Goal: Task Accomplishment & Management: Complete application form

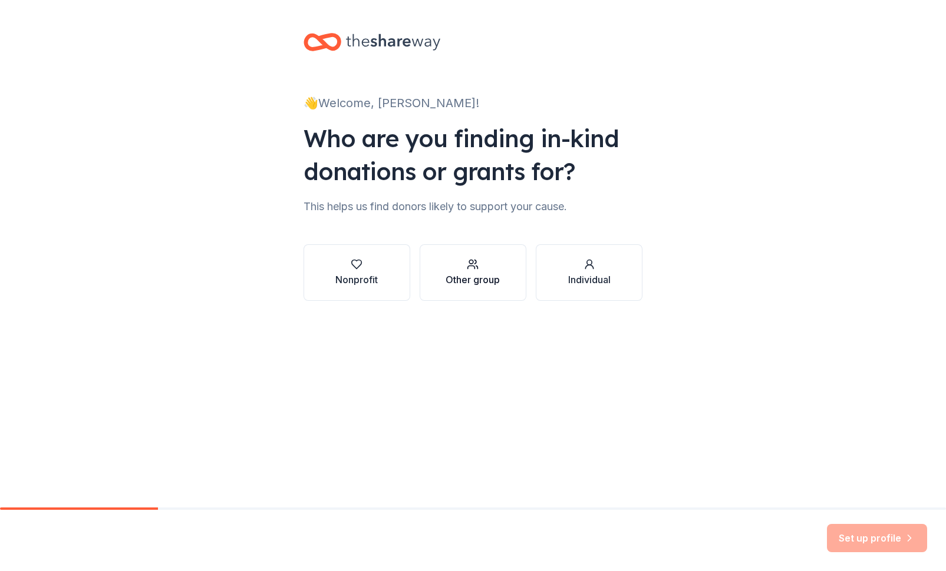
click at [474, 277] on div "Other group" at bounding box center [472, 280] width 54 height 14
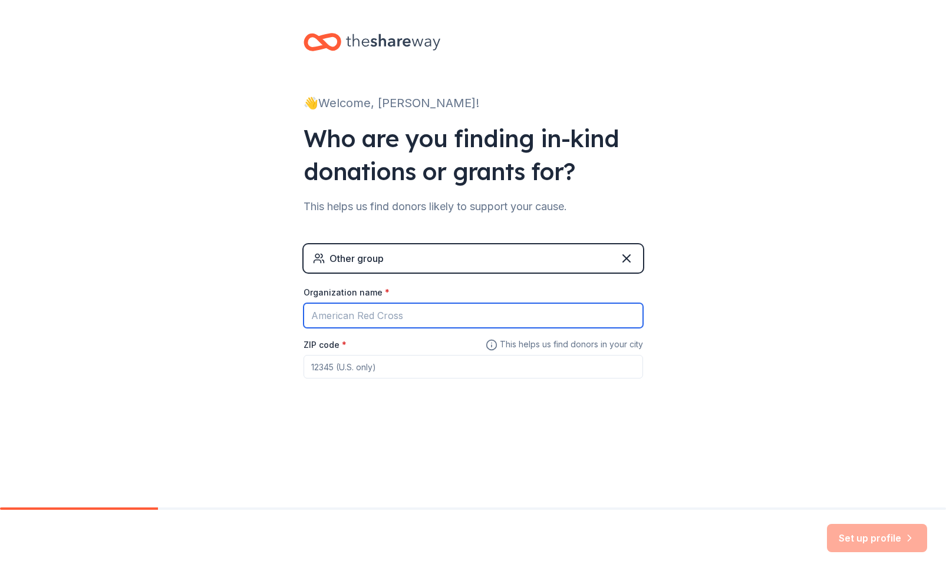
click at [406, 313] on input "Organization name *" at bounding box center [472, 315] width 339 height 25
type input "[PERSON_NAME] Performing Arts Boosters"
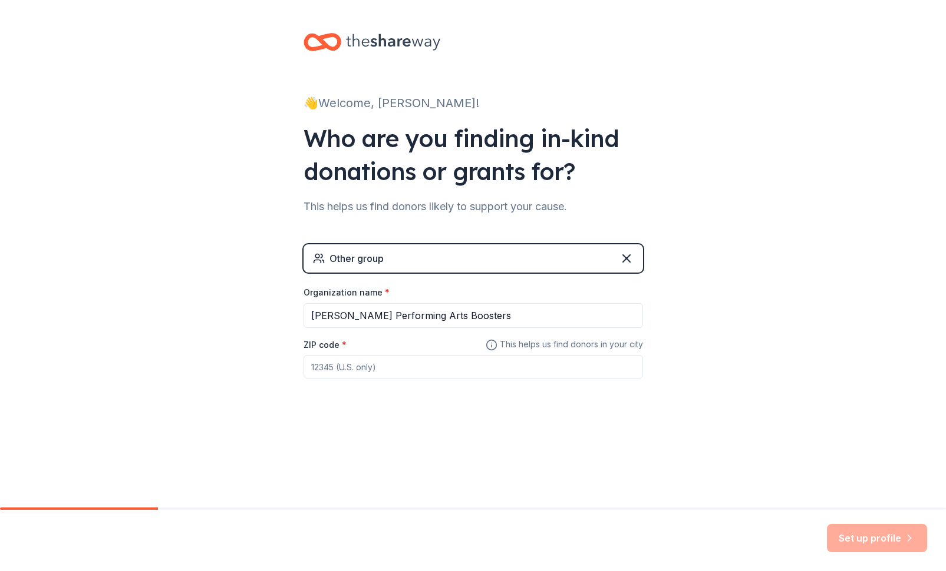
click at [362, 365] on input "ZIP code *" at bounding box center [472, 367] width 339 height 24
type input "83338"
click at [888, 543] on button "Set up profile" at bounding box center [877, 538] width 100 height 28
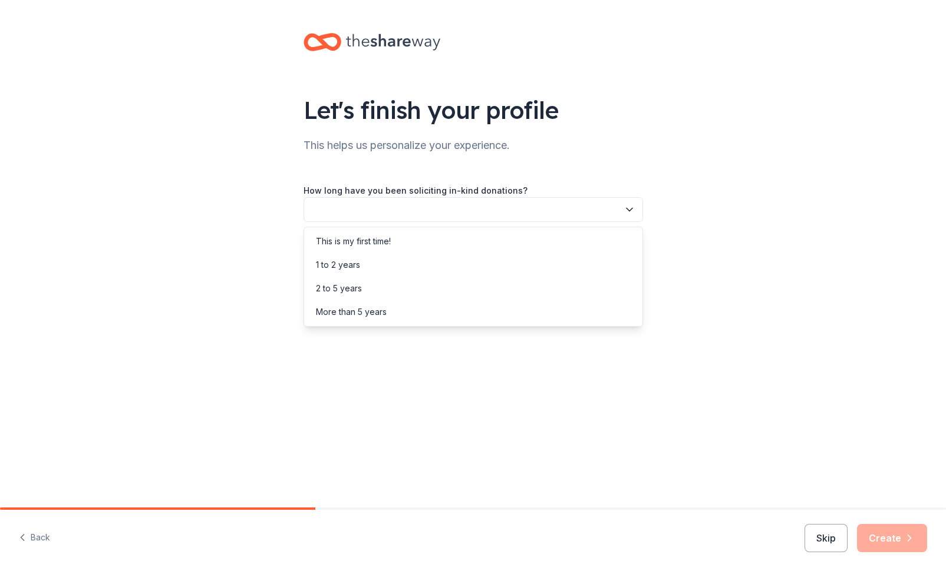
click at [445, 211] on button "button" at bounding box center [472, 209] width 339 height 25
click at [372, 246] on div "This is my first time!" at bounding box center [353, 241] width 75 height 14
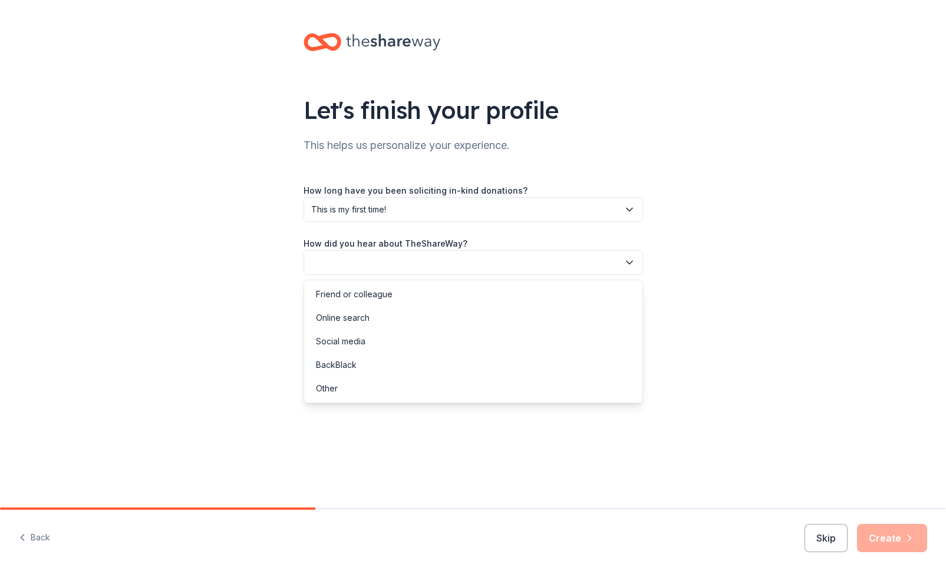
click at [366, 266] on button "button" at bounding box center [472, 262] width 339 height 25
click at [355, 319] on div "Online search" at bounding box center [343, 318] width 54 height 14
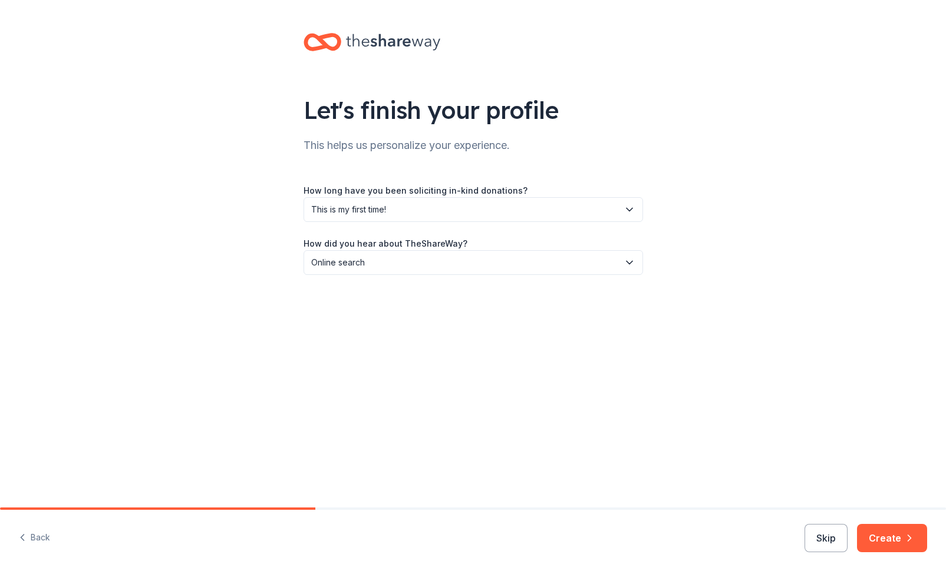
drag, startPoint x: 819, startPoint y: 474, endPoint x: 939, endPoint y: 528, distance: 131.8
click at [819, 474] on div "Let's finish your profile This helps us personalize your experience. How long h…" at bounding box center [473, 254] width 946 height 508
click at [894, 538] on button "Create" at bounding box center [892, 538] width 70 height 28
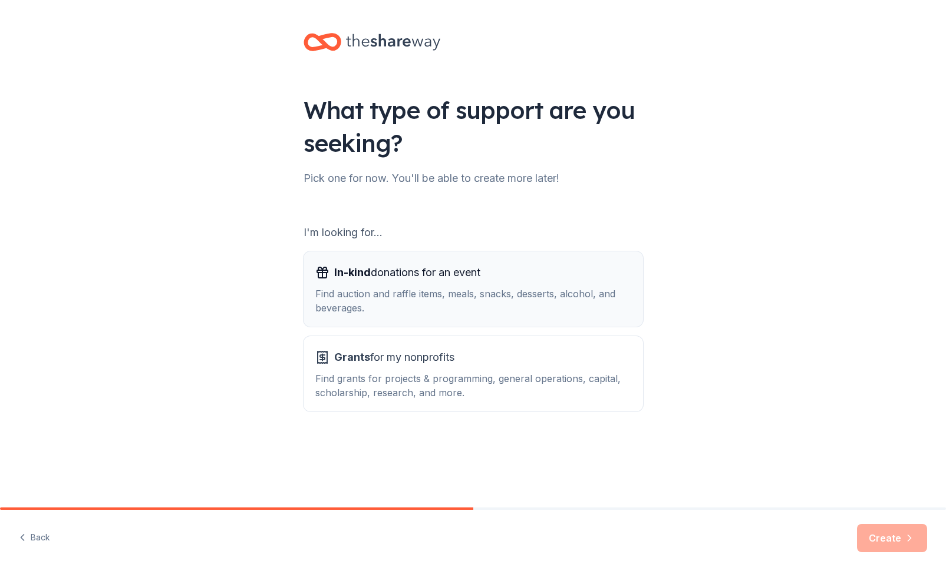
click at [457, 289] on div "Find auction and raffle items, meals, snacks, desserts, alcohol, and beverages." at bounding box center [473, 301] width 316 height 28
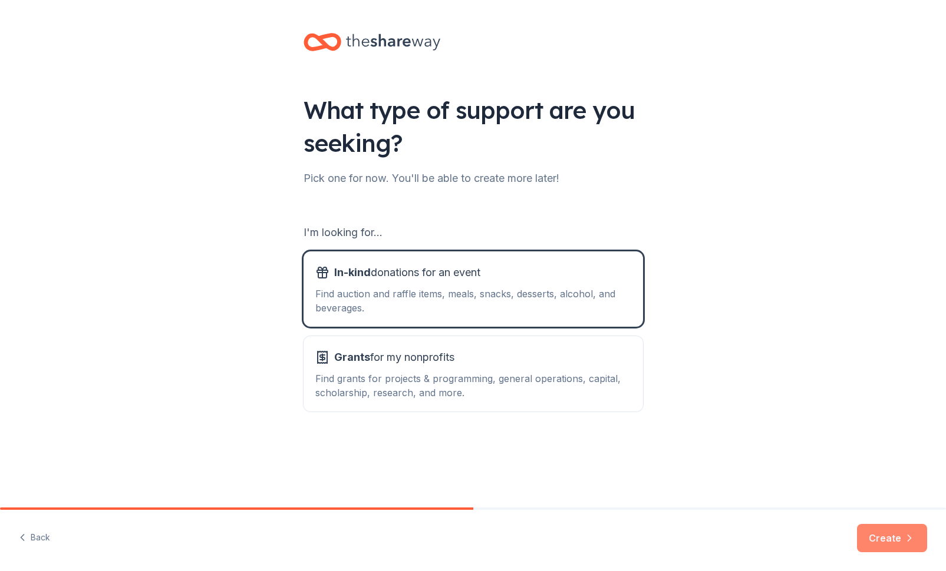
click at [897, 543] on button "Create" at bounding box center [892, 538] width 70 height 28
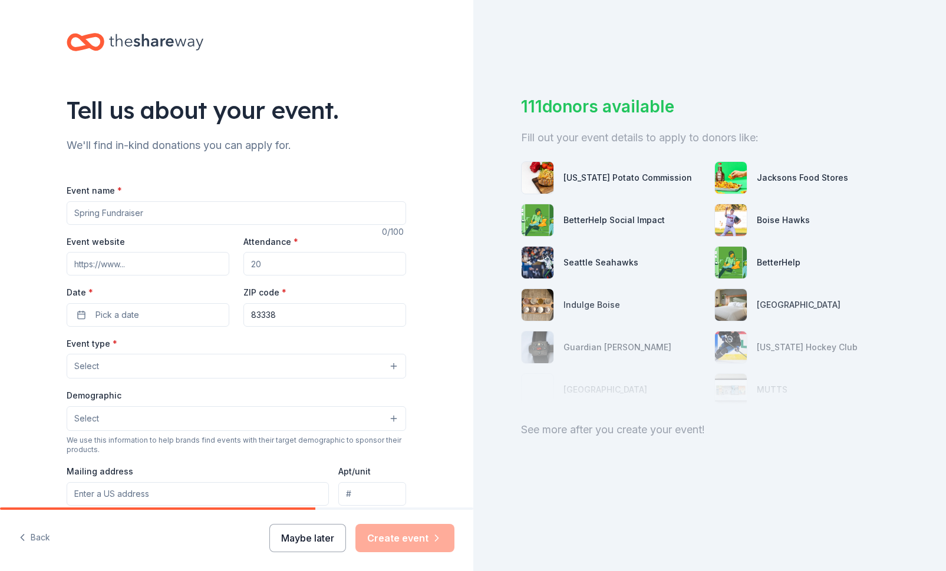
click at [309, 542] on button "Maybe later" at bounding box center [307, 538] width 77 height 28
click at [300, 540] on button "Maybe later" at bounding box center [307, 538] width 77 height 28
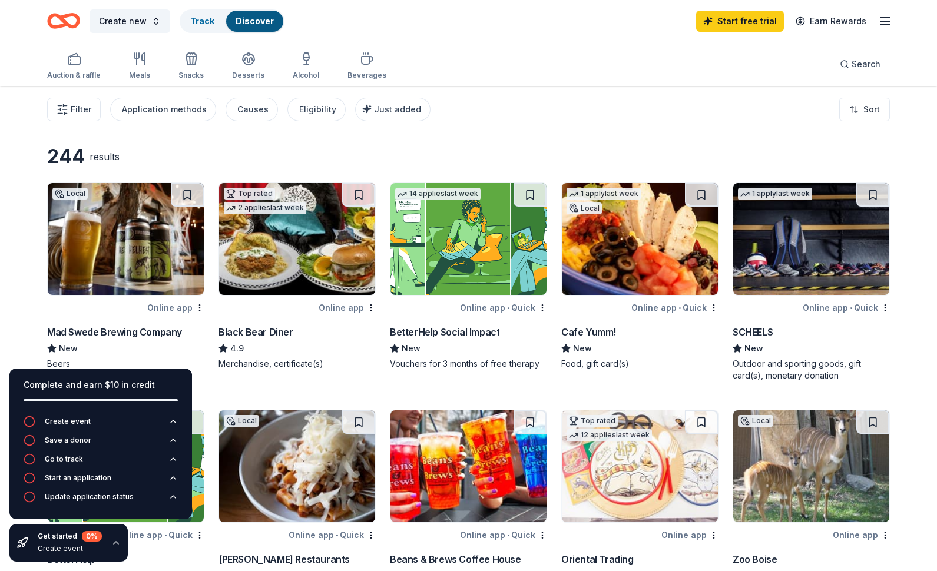
click at [702, 130] on div "Filter Application methods Causes Eligibility Just added Sort" at bounding box center [468, 109] width 937 height 47
click at [87, 111] on span "Filter" at bounding box center [81, 110] width 21 height 14
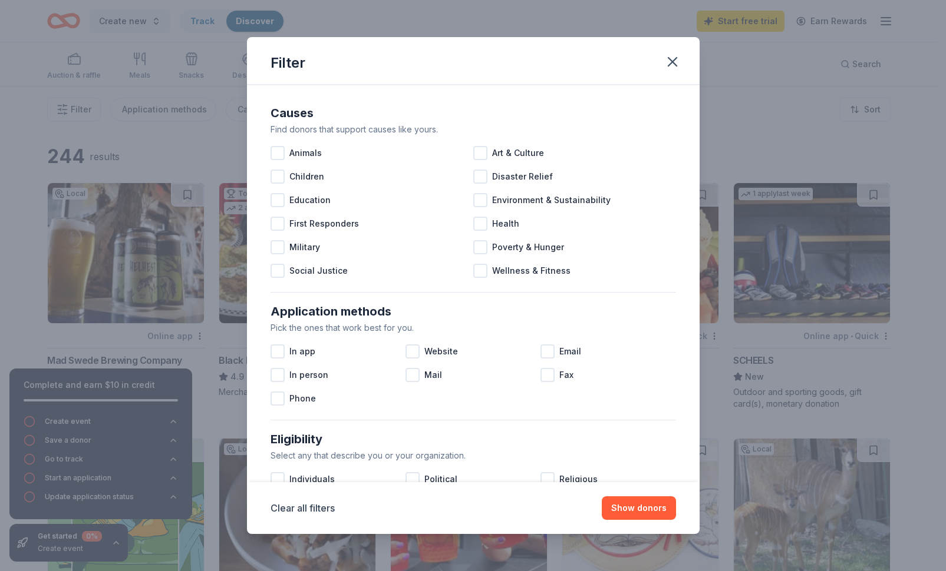
click at [766, 110] on div "Filter Causes Find donors that support causes like yours. Animals Art & Culture…" at bounding box center [473, 285] width 946 height 571
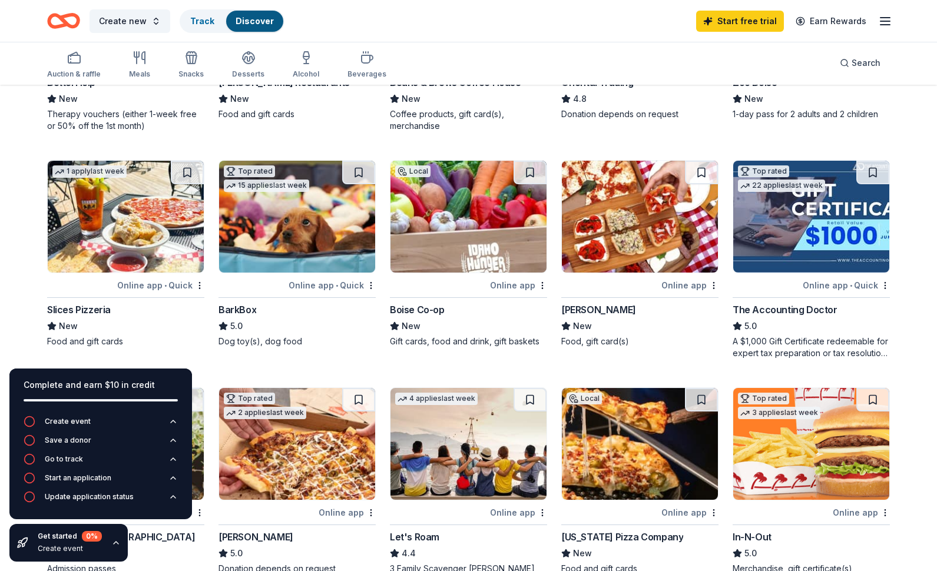
scroll to position [480, 0]
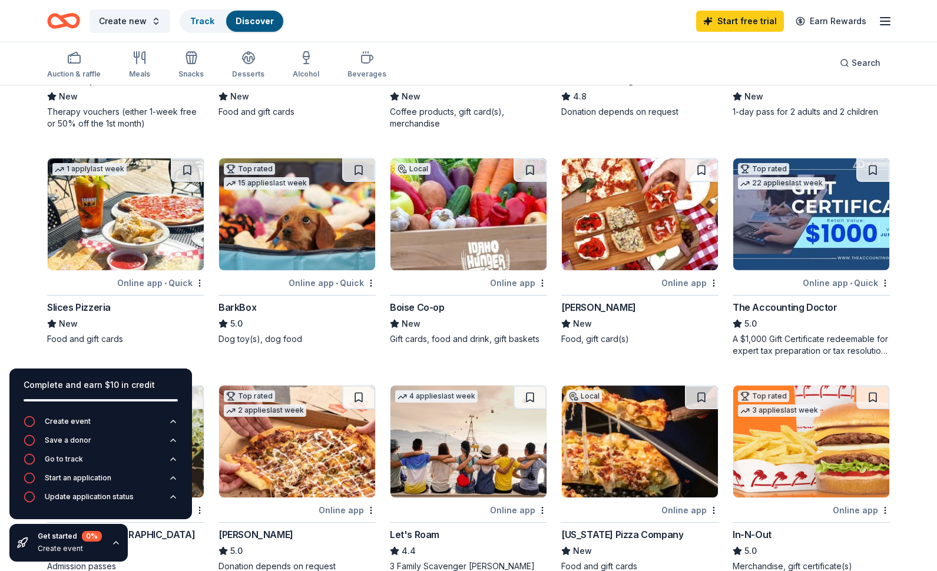
click at [16, 279] on div "244 results Local Online app Mad Swede Brewing Company New Beers Top rated 2 ap…" at bounding box center [468, 345] width 937 height 1479
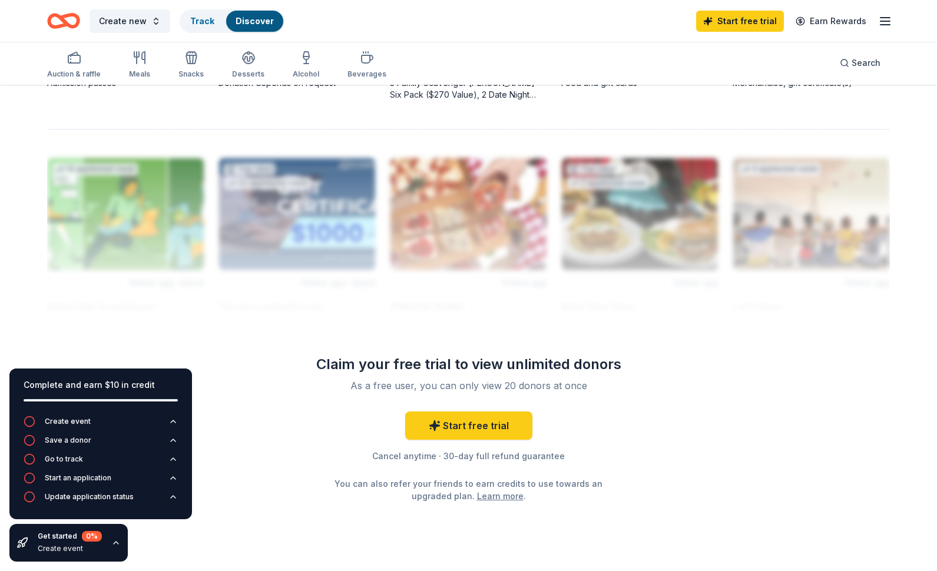
scroll to position [768, 0]
